Goal: Use online tool/utility: Utilize a website feature to perform a specific function

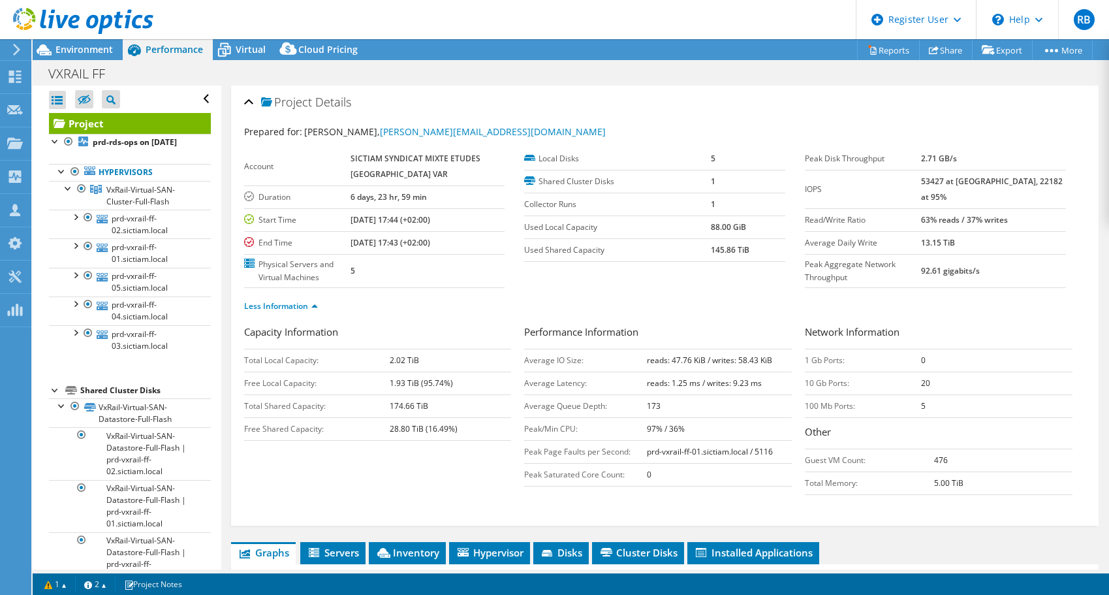
select select "EULondon"
select select "EUR"
click at [242, 54] on span "Virtual" at bounding box center [251, 49] width 30 height 12
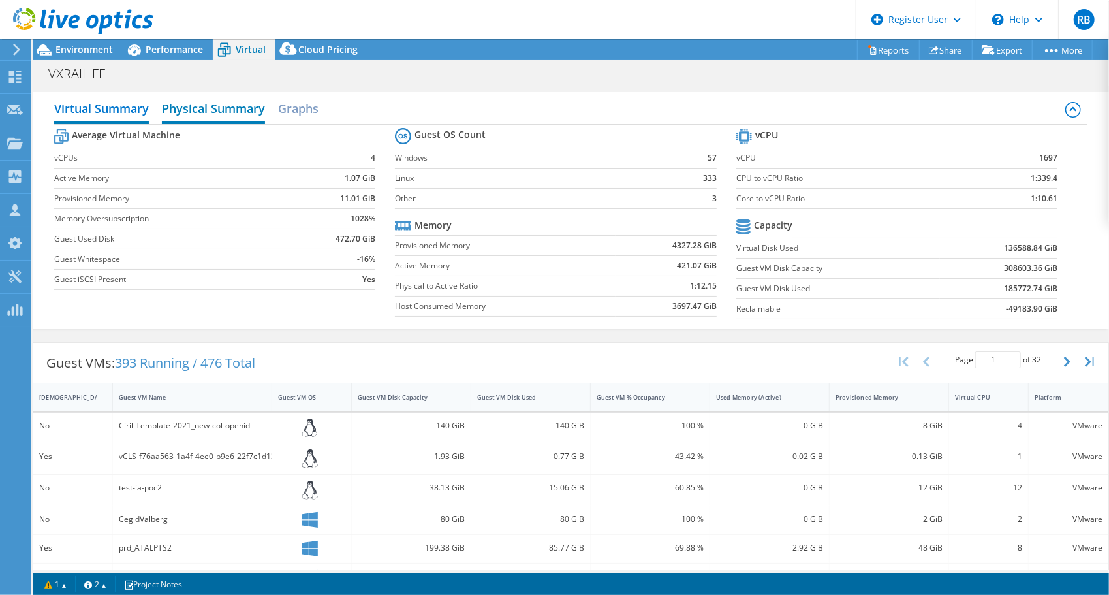
click at [235, 110] on h2 "Physical Summary" at bounding box center [213, 109] width 103 height 29
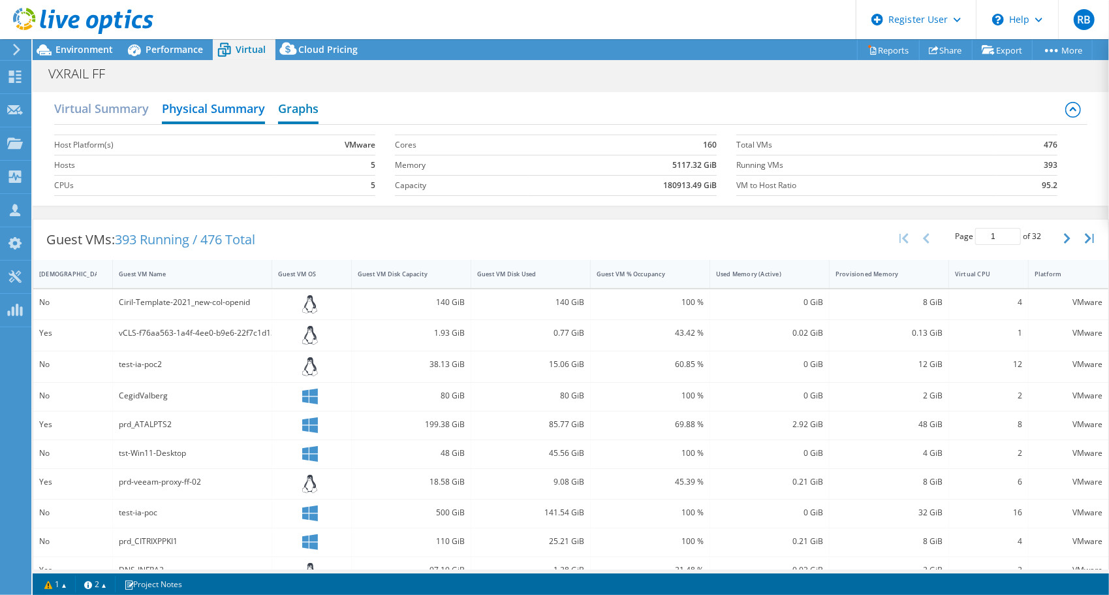
click at [296, 108] on h2 "Graphs" at bounding box center [298, 109] width 40 height 29
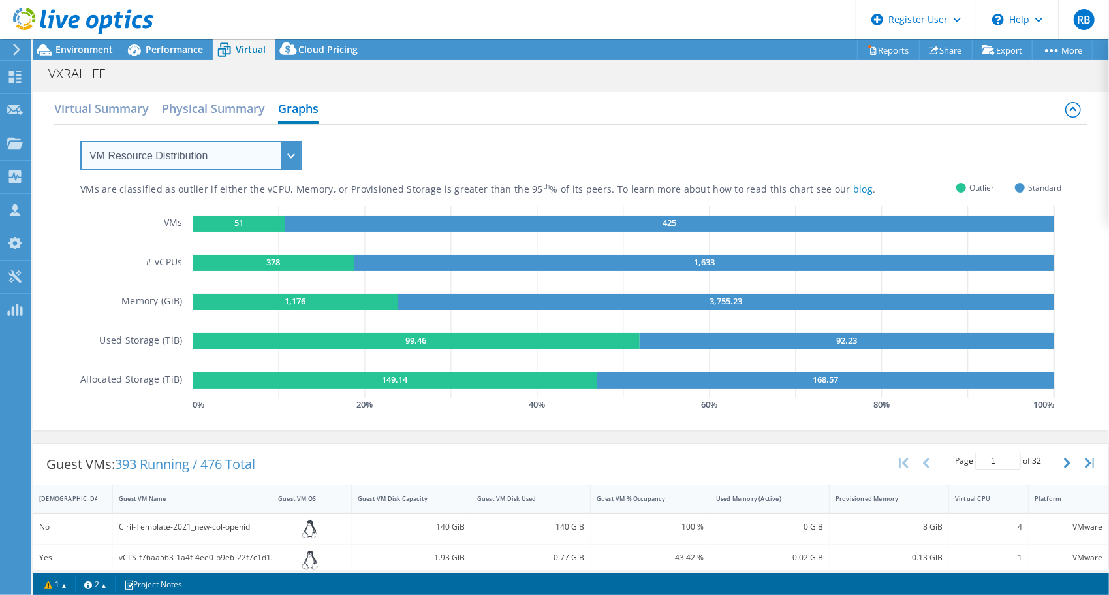
click at [151, 154] on select "VM Resource Distribution Provisioning Contrast Over Provisioning" at bounding box center [191, 155] width 222 height 29
select select "Over Provisioning"
click at [80, 141] on select "VM Resource Distribution Provisioning Contrast Over Provisioning" at bounding box center [191, 155] width 222 height 29
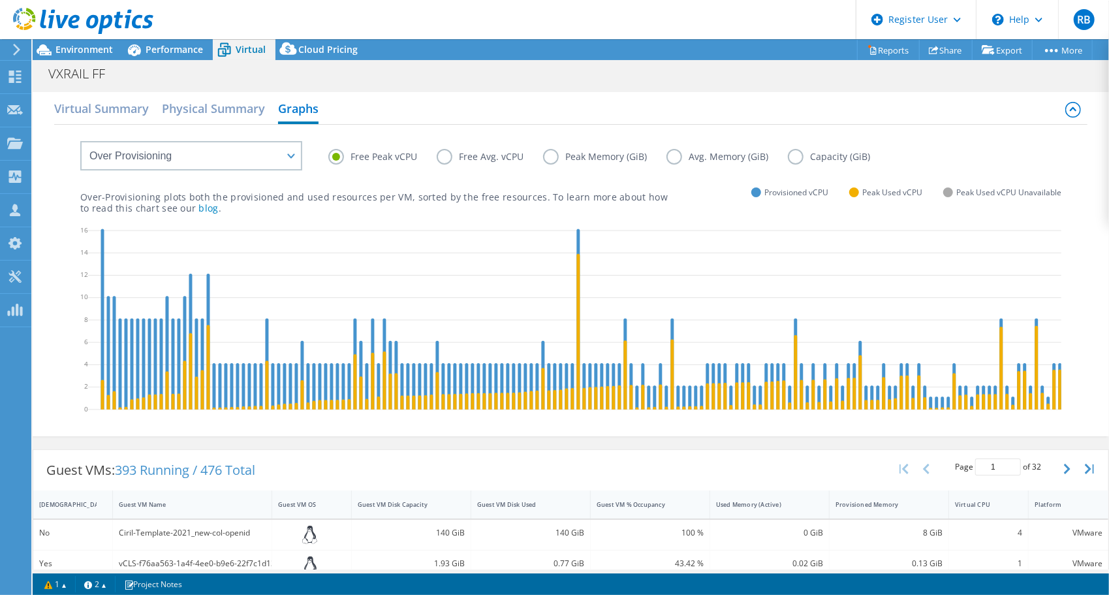
click at [438, 156] on label "Free Avg. vCPU" at bounding box center [490, 157] width 106 height 16
click at [0, 0] on input "Free Avg. vCPU" at bounding box center [0, 0] width 0 height 0
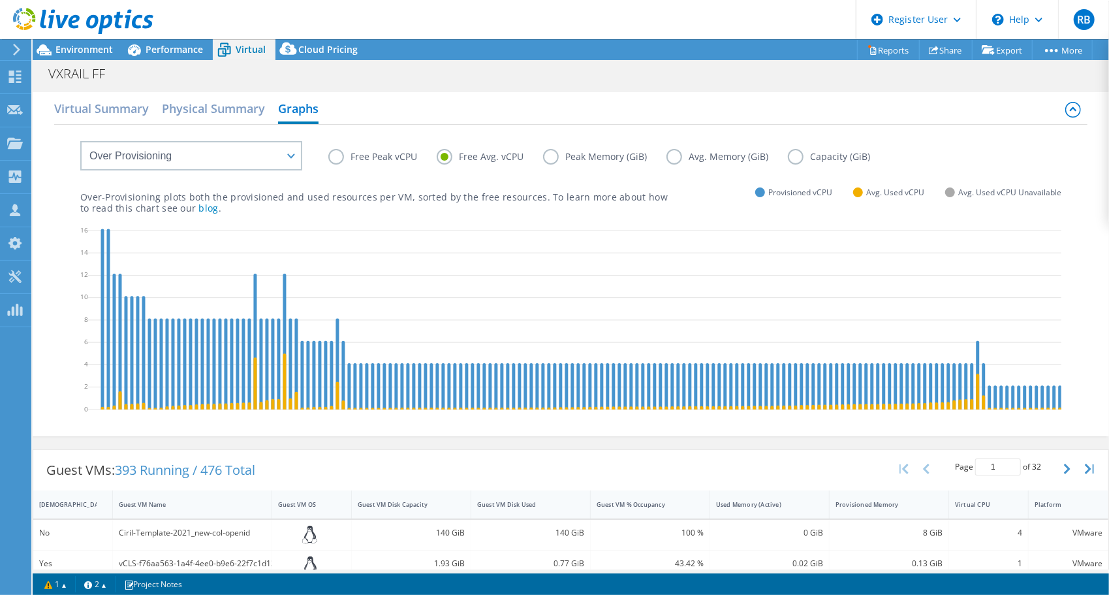
click at [343, 151] on label "Free Peak vCPU" at bounding box center [382, 157] width 108 height 16
click at [0, 0] on input "Free Peak vCPU" at bounding box center [0, 0] width 0 height 0
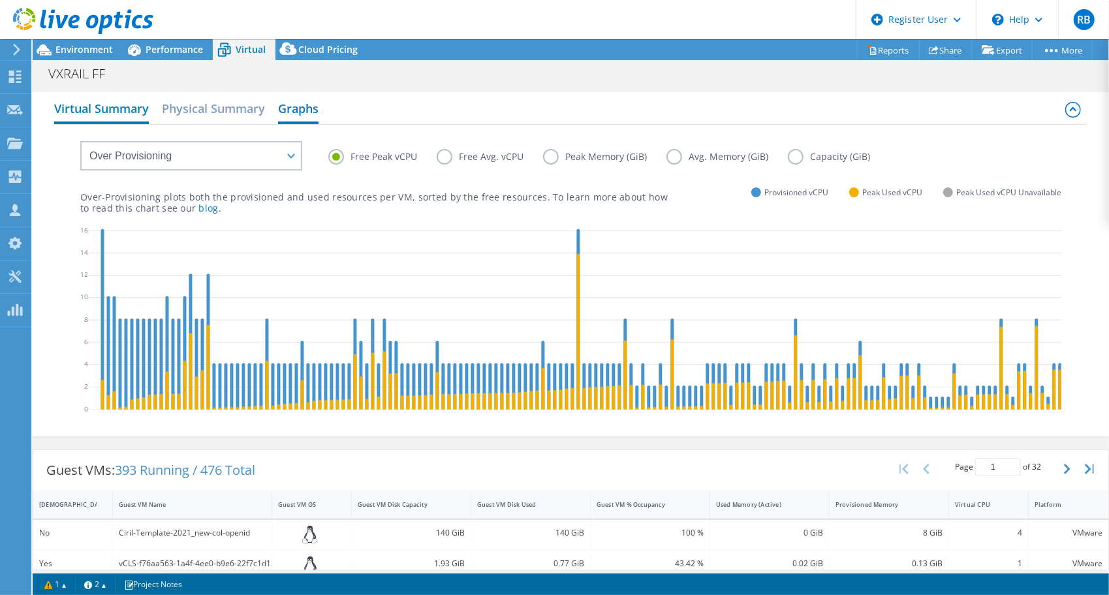
click at [101, 121] on h2 "Virtual Summary" at bounding box center [101, 109] width 95 height 29
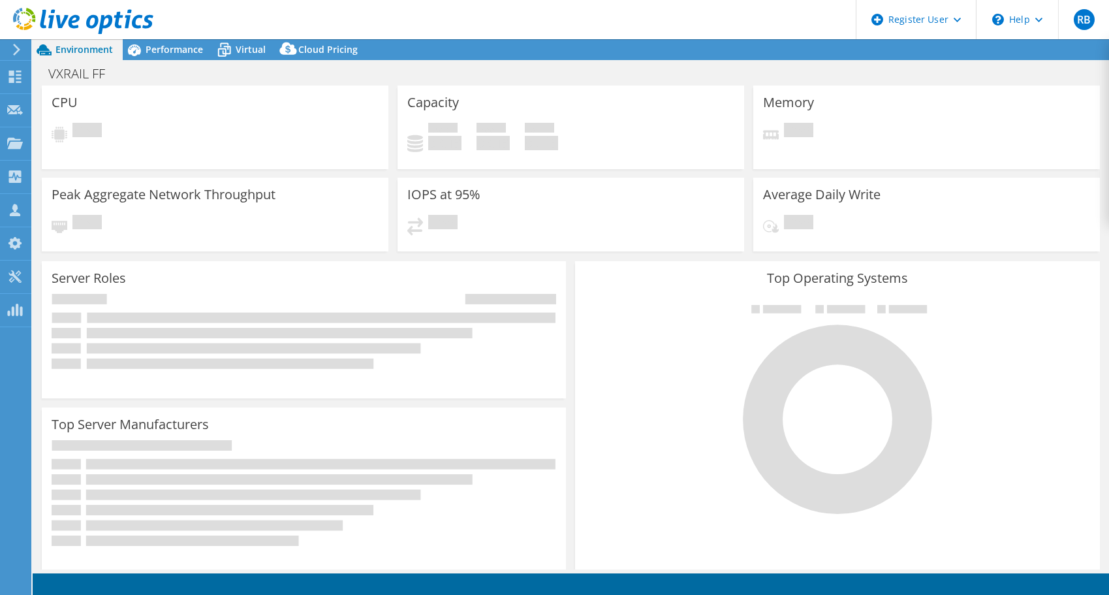
select select "EULondon"
select select "EUR"
